Goal: Transaction & Acquisition: Purchase product/service

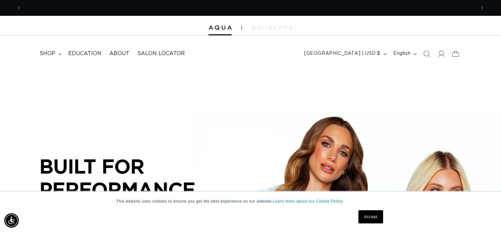
scroll to position [0, 455]
click at [50, 54] on span "shop" at bounding box center [48, 53] width 16 height 7
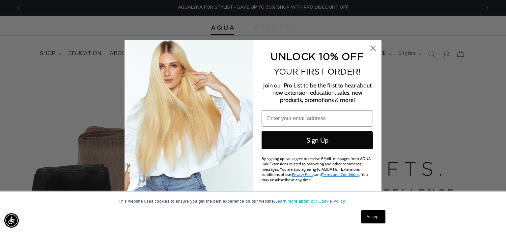
scroll to position [0, 919]
click at [373, 48] on icon "Close dialog" at bounding box center [373, 48] width 5 height 5
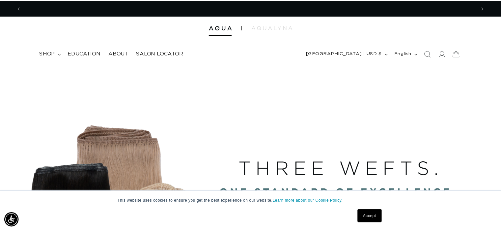
scroll to position [0, 0]
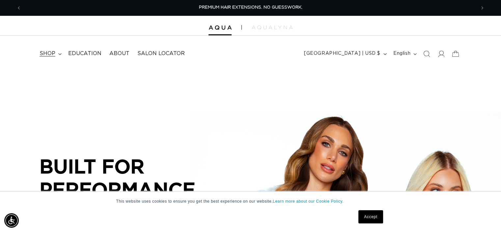
click at [49, 54] on span "shop" at bounding box center [48, 53] width 16 height 7
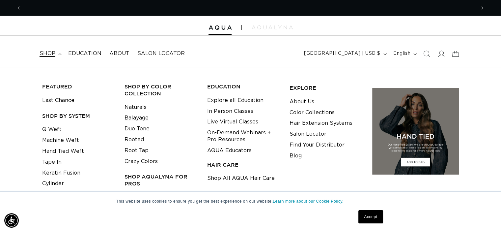
scroll to position [0, 909]
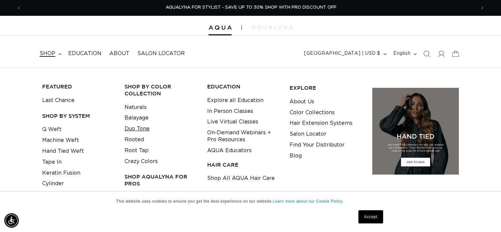
click at [142, 128] on link "Duo Tone" at bounding box center [137, 128] width 25 height 11
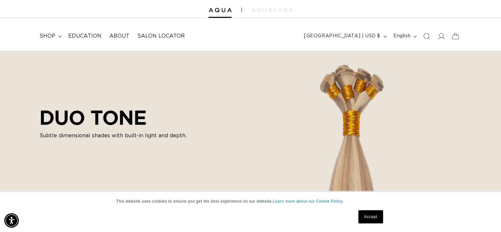
scroll to position [20, 0]
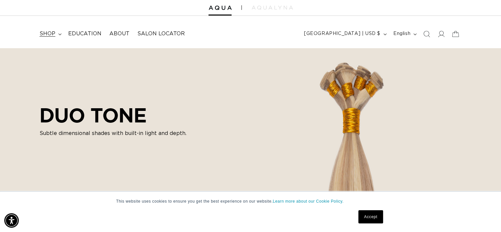
click at [49, 33] on span "shop" at bounding box center [48, 33] width 16 height 7
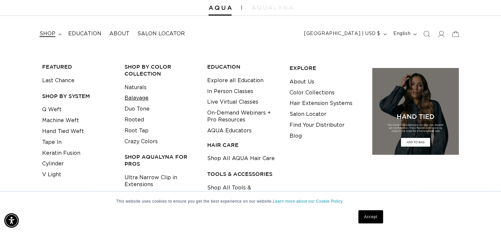
scroll to position [0, 0]
click at [138, 98] on link "Balayage" at bounding box center [137, 98] width 24 height 11
